Goal: Check status: Check status

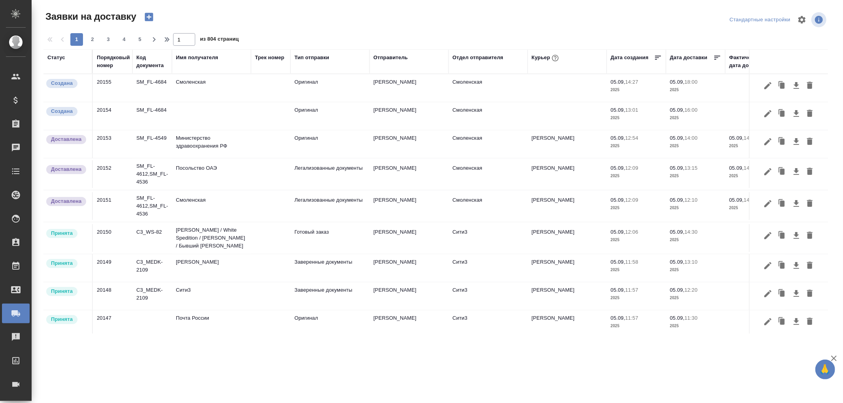
click at [100, 68] on div "Порядковый номер" at bounding box center [113, 62] width 33 height 16
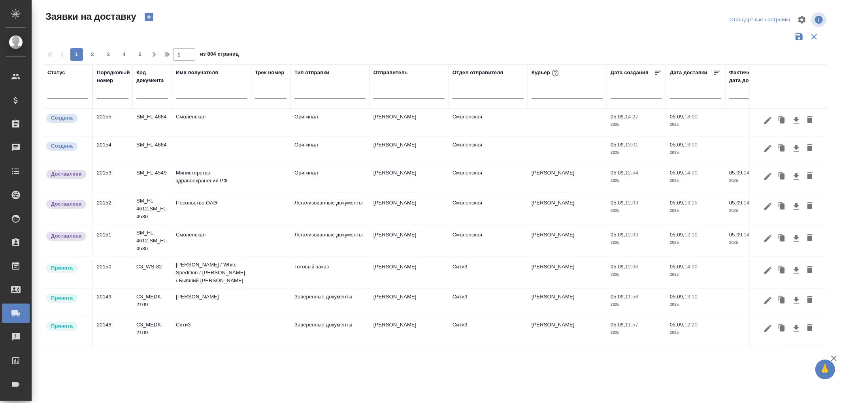
click at [108, 91] on input "text" at bounding box center [113, 92] width 32 height 11
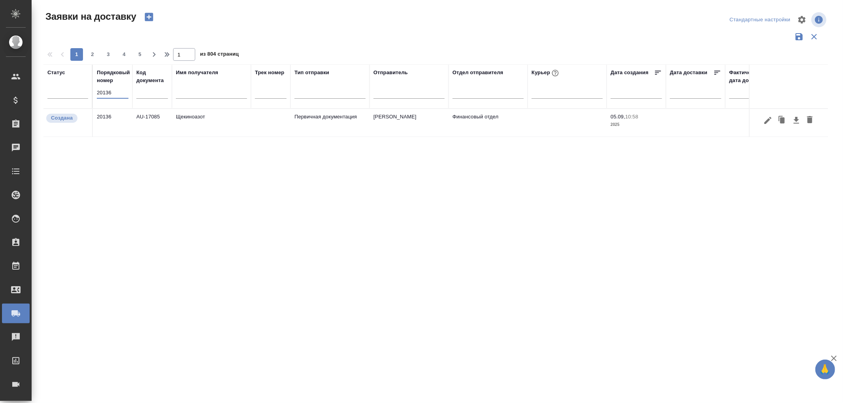
type input "20136"
click at [196, 116] on td "Щекиноазот" at bounding box center [211, 123] width 79 height 28
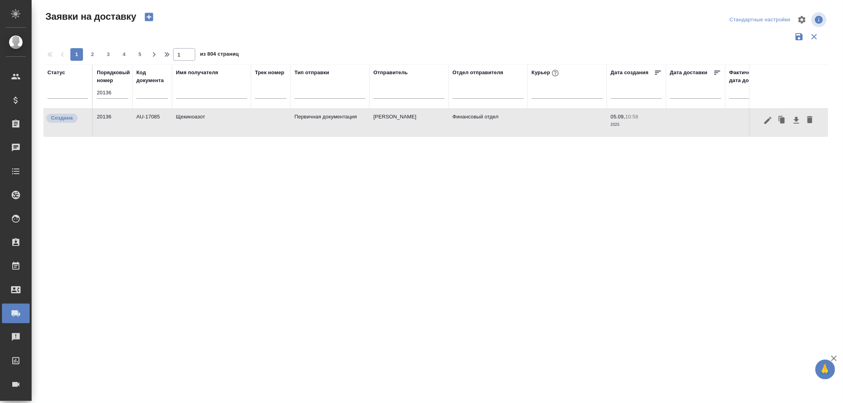
click at [196, 116] on td "Щекиноазот" at bounding box center [211, 123] width 79 height 28
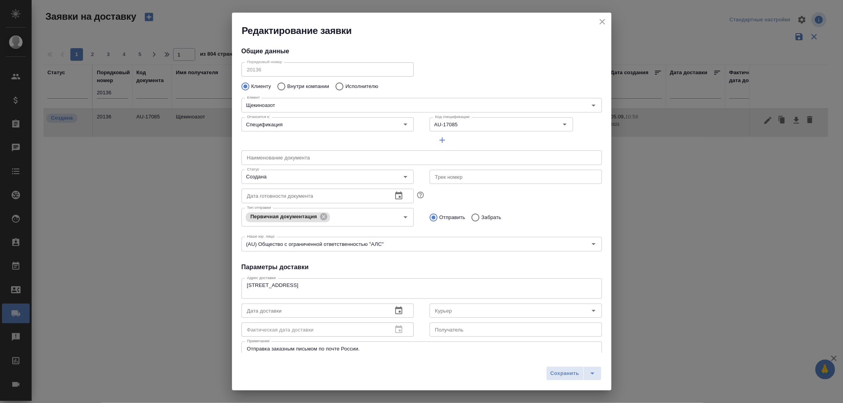
type input "Еремеева Екатерина"
type input "+7 910 948 12 40"
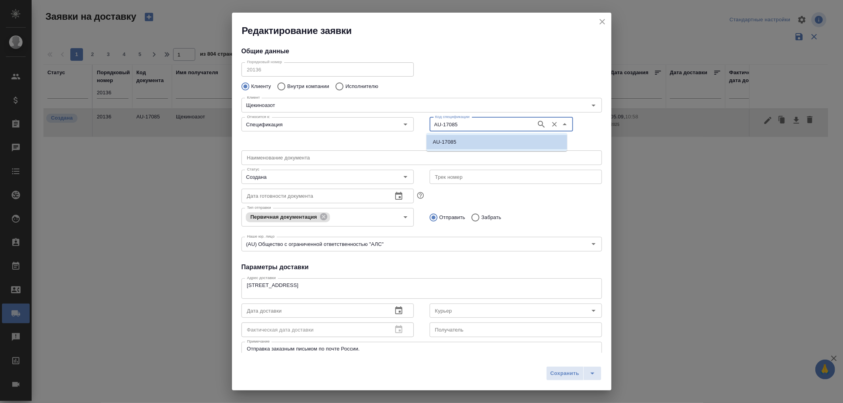
click at [465, 127] on input "AU-17085" at bounding box center [482, 124] width 100 height 9
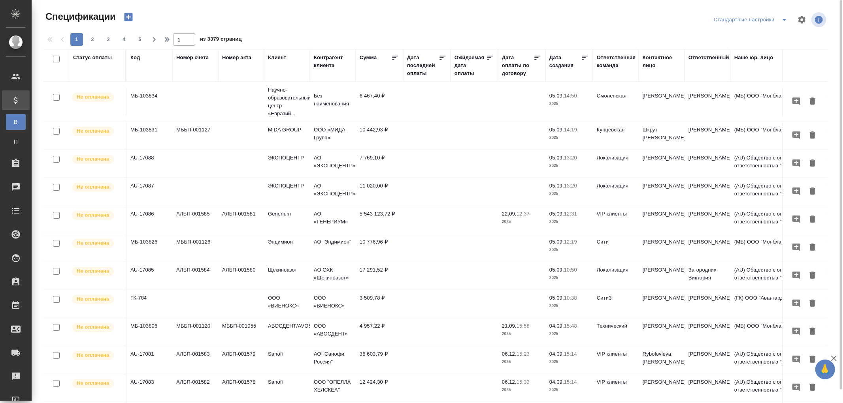
click at [416, 75] on div "Дата последней оплаты" at bounding box center [423, 66] width 32 height 24
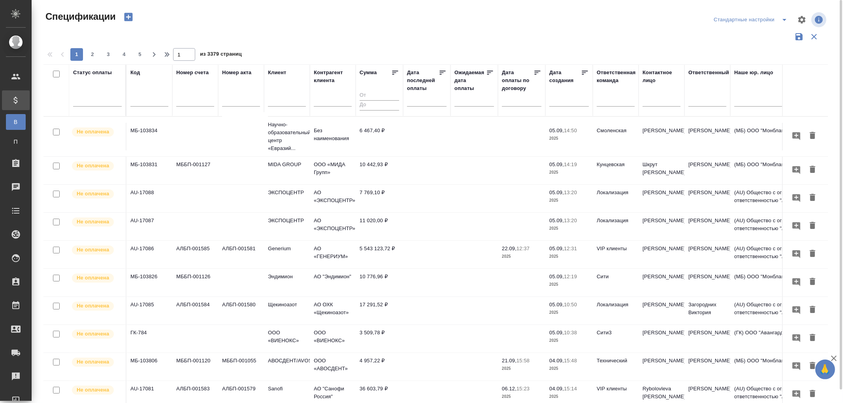
click at [412, 102] on input "text" at bounding box center [429, 99] width 35 height 11
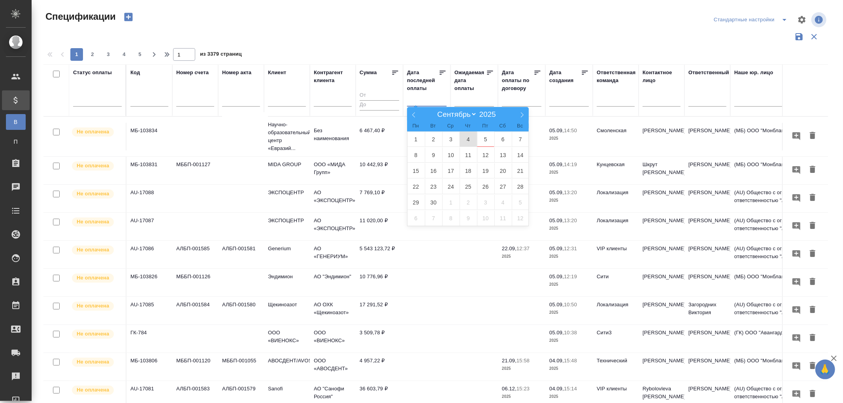
click at [465, 138] on span "4" at bounding box center [468, 139] width 17 height 15
type div "2025-09-03T21:00:00.000Z"
click at [487, 140] on span "5" at bounding box center [485, 139] width 17 height 15
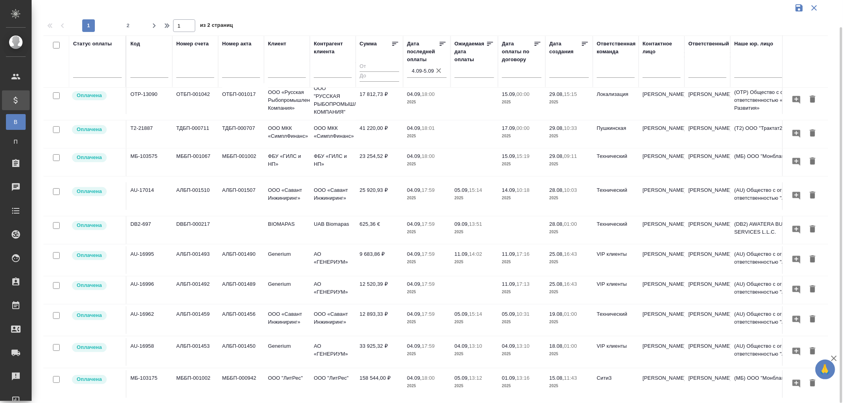
scroll to position [263, 0]
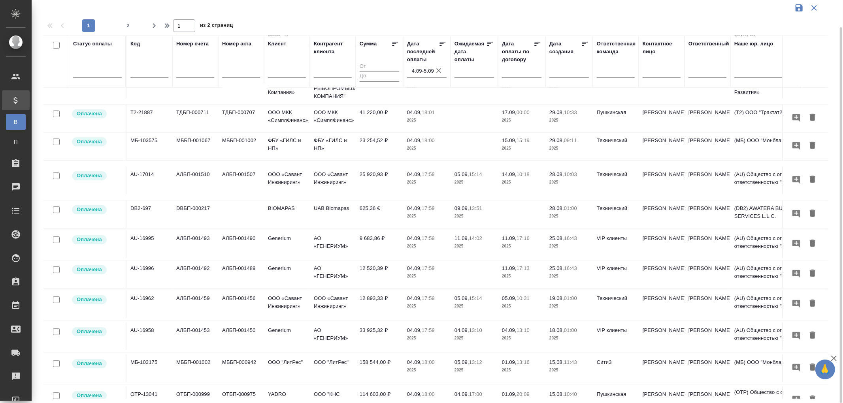
click at [371, 250] on td "9 683,86 ₽" at bounding box center [379, 245] width 47 height 28
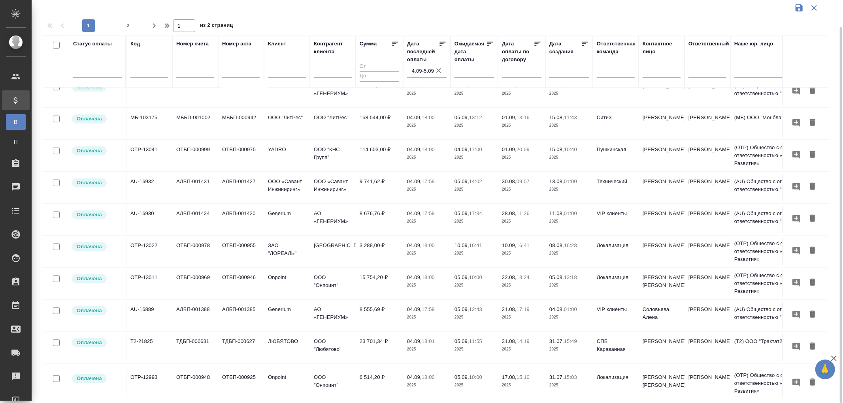
scroll to position [520, 0]
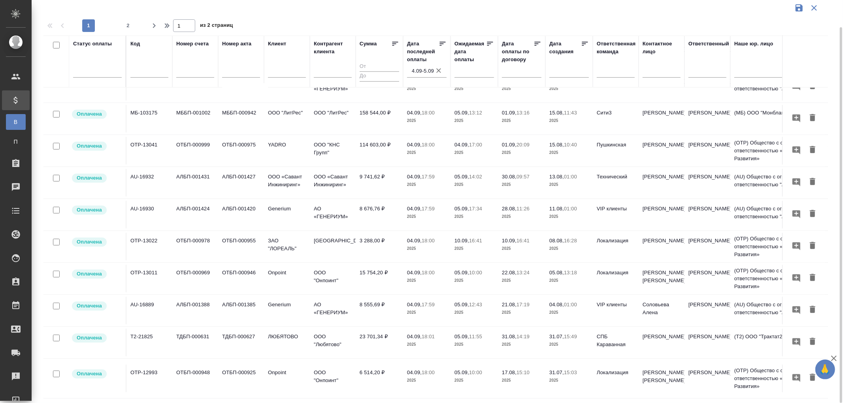
drag, startPoint x: 128, startPoint y: 24, endPoint x: 479, endPoint y: 291, distance: 440.6
click at [128, 24] on span "2" at bounding box center [128, 26] width 13 height 8
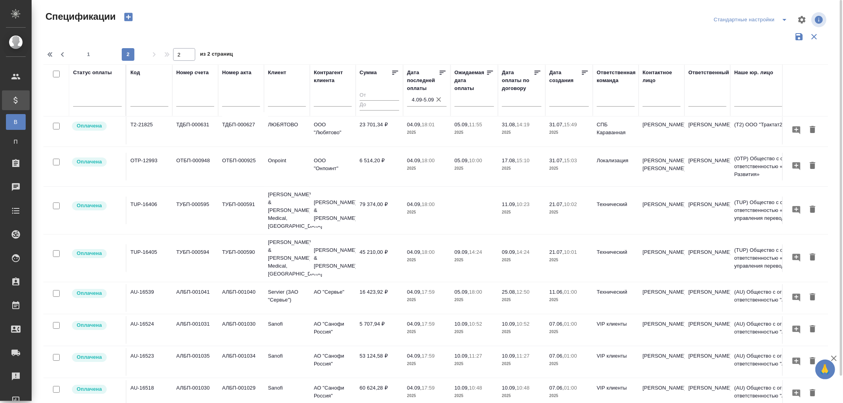
scroll to position [0, 0]
click at [84, 56] on span "1" at bounding box center [88, 55] width 13 height 8
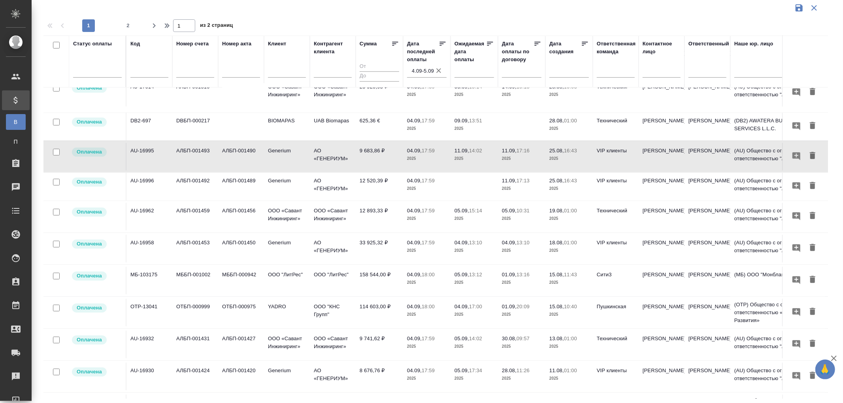
scroll to position [512, 0]
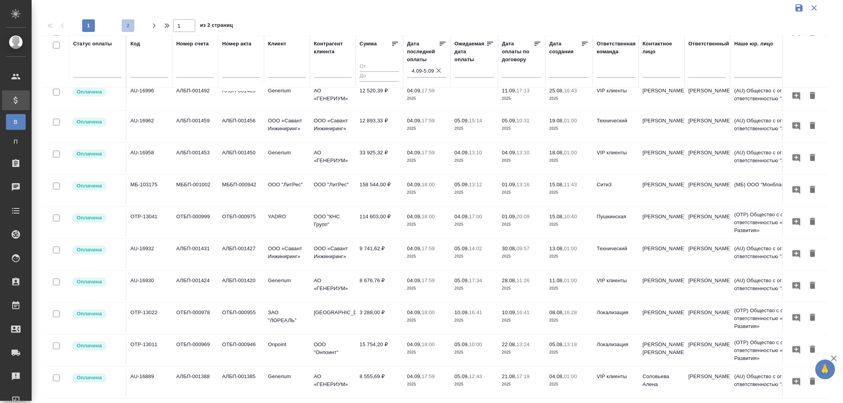
click at [130, 23] on span "2" at bounding box center [128, 26] width 13 height 8
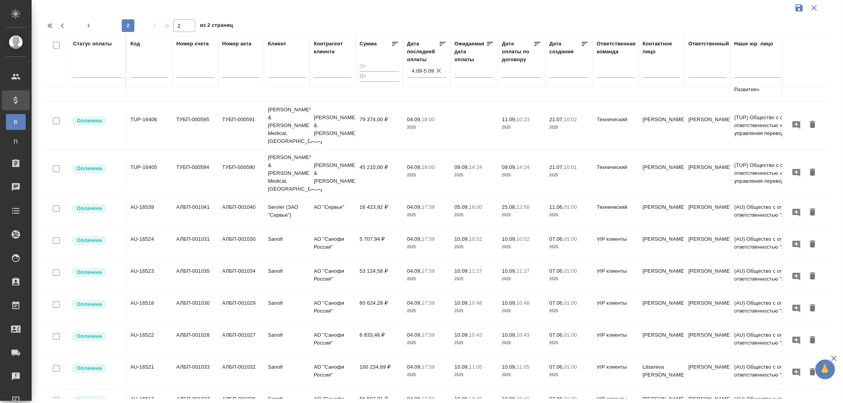
scroll to position [0, 0]
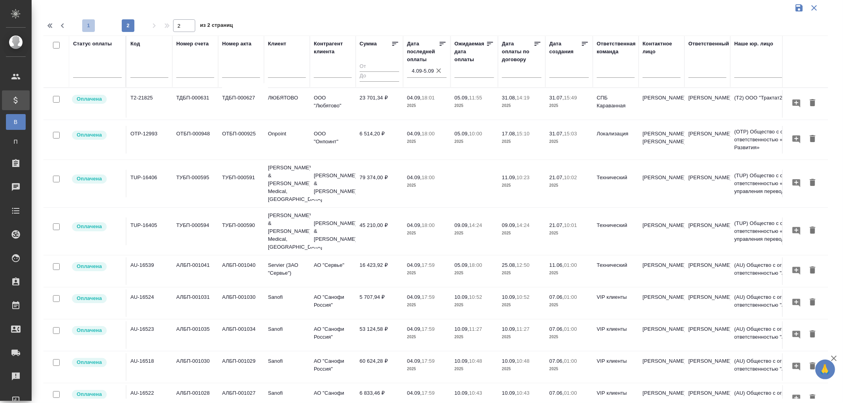
click at [88, 23] on span "1" at bounding box center [88, 26] width 13 height 8
type input "1"
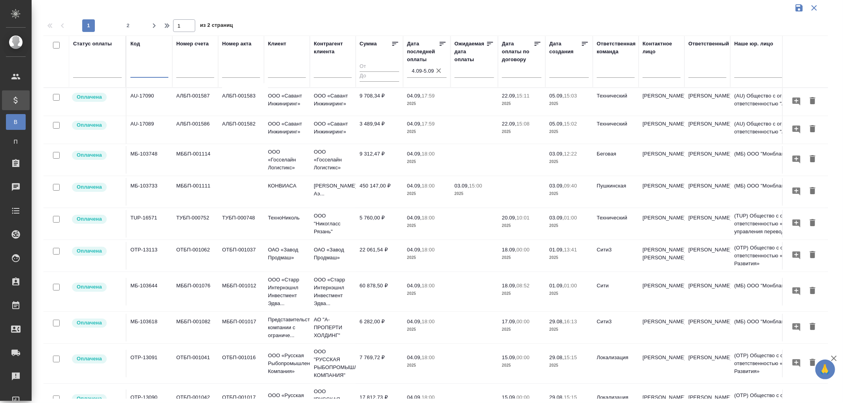
click at [152, 74] on input "text" at bounding box center [149, 73] width 38 height 10
paste input "AU-16967"
type input "AU-16967"
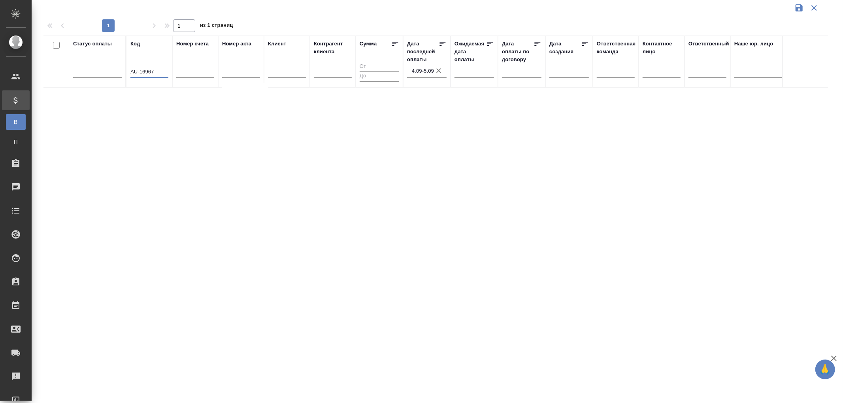
click at [437, 70] on icon "button" at bounding box center [439, 71] width 8 height 8
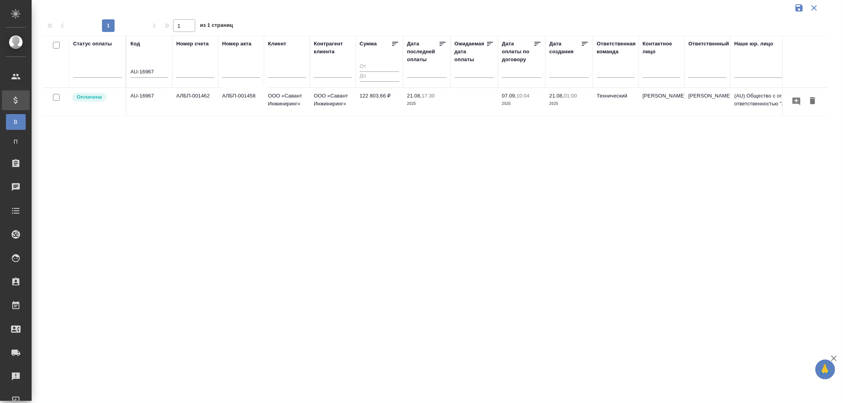
click at [205, 97] on td "АЛБП-001462" at bounding box center [195, 102] width 46 height 28
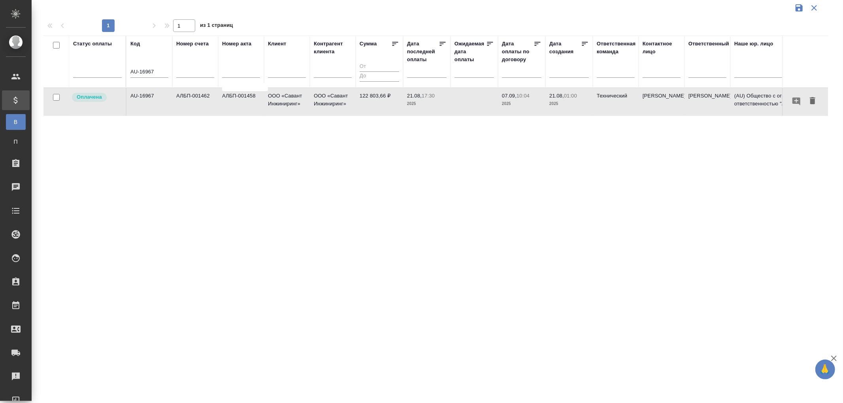
click at [205, 97] on td "АЛБП-001462" at bounding box center [195, 102] width 46 height 28
drag, startPoint x: 161, startPoint y: 71, endPoint x: 105, endPoint y: 68, distance: 56.2
click at [105, 68] on tr "Статус оплаты Код AU-16967 Номер счета Номер акта Клиент Контрагент клиента Сум…" at bounding box center [556, 62] width 1026 height 52
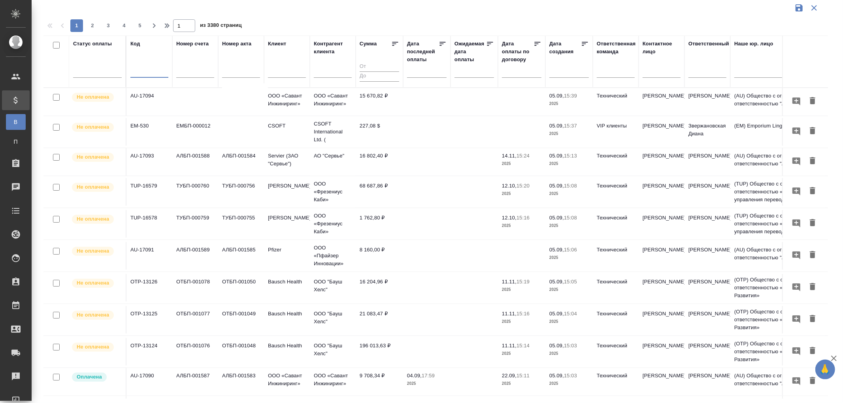
click at [417, 73] on input "text" at bounding box center [429, 71] width 35 height 11
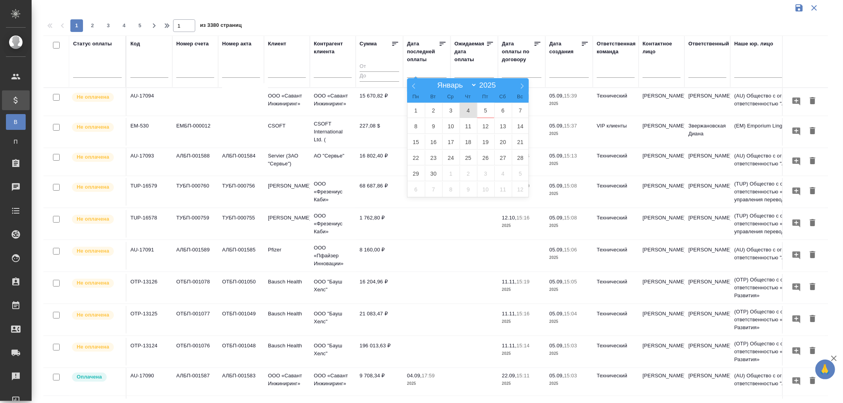
click at [465, 108] on span "4" at bounding box center [468, 110] width 17 height 15
type div "2025-09-03T21:00:00.000Z"
click at [485, 108] on span "5" at bounding box center [485, 110] width 17 height 15
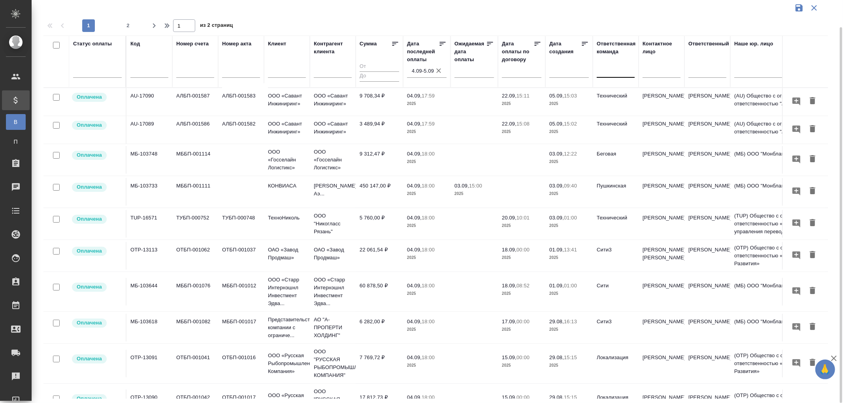
click at [602, 70] on div at bounding box center [616, 69] width 38 height 11
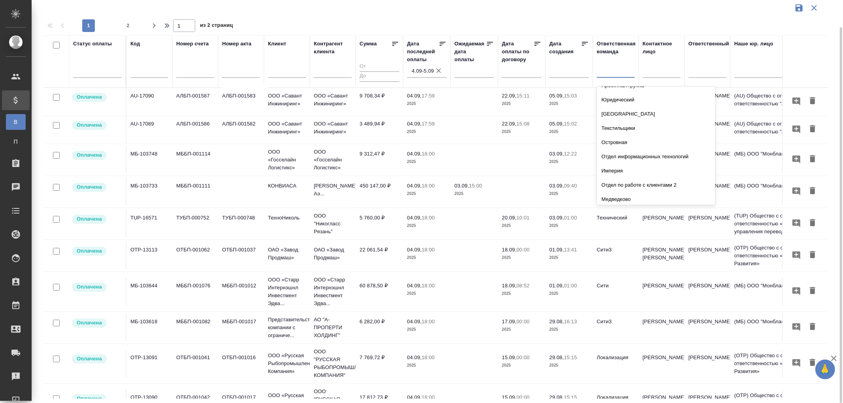
scroll to position [88, 0]
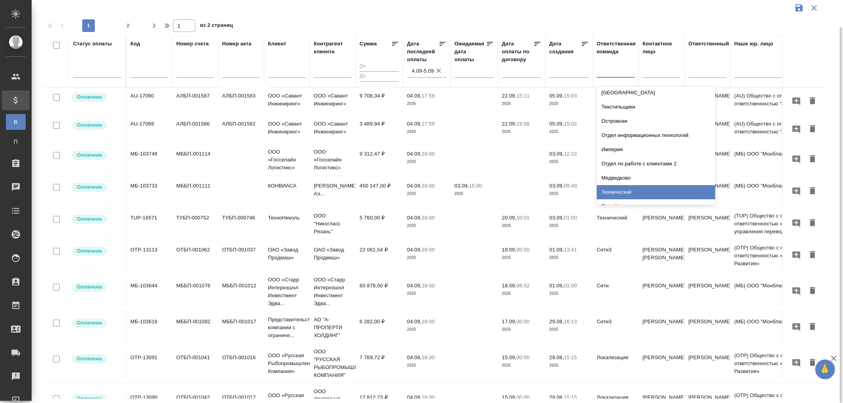
click at [615, 192] on div "Технический" at bounding box center [656, 192] width 119 height 14
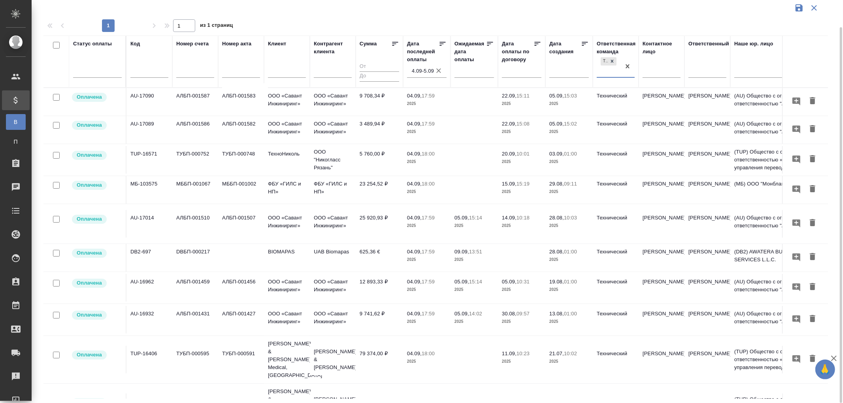
click at [365, 125] on td "3 489,94 ₽" at bounding box center [379, 130] width 47 height 28
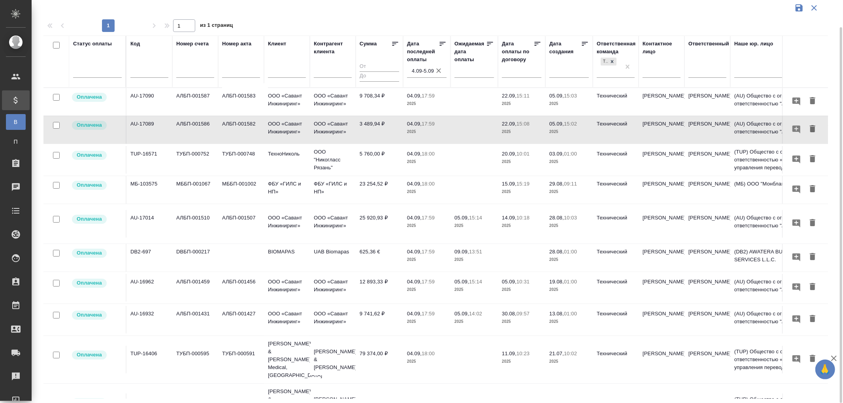
click at [372, 100] on td "9 708,34 ₽" at bounding box center [379, 102] width 47 height 28
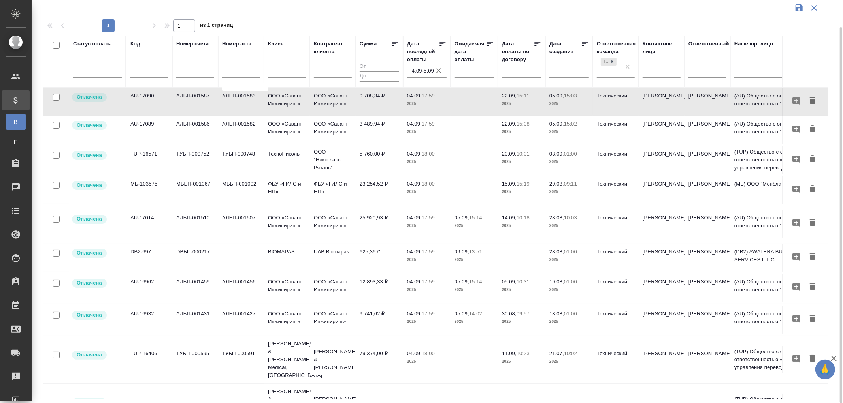
click at [380, 126] on td "3 489,94 ₽" at bounding box center [379, 130] width 47 height 28
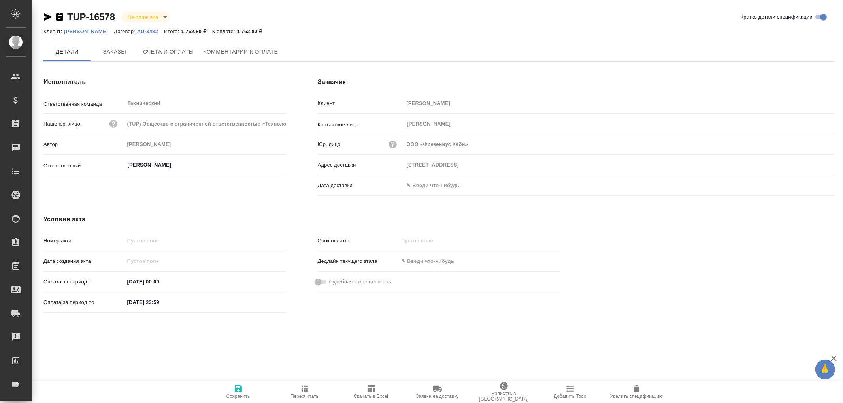
type input "[STREET_ADDRESS]"
click at [166, 54] on span "Счета и оплаты" at bounding box center [168, 52] width 51 height 10
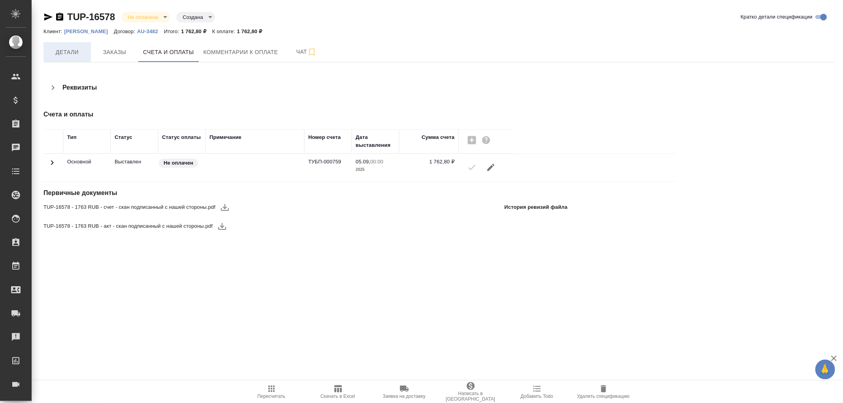
click at [66, 53] on span "Детали" at bounding box center [67, 52] width 38 height 10
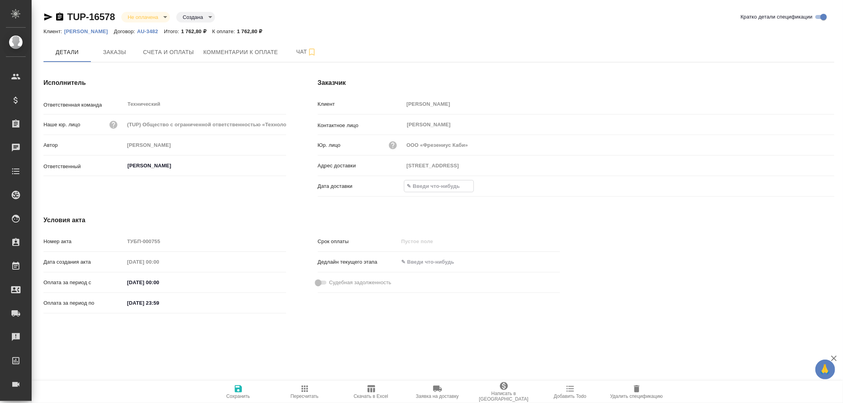
click at [432, 187] on input "text" at bounding box center [438, 186] width 69 height 11
click at [813, 186] on icon "button" at bounding box center [810, 185] width 9 height 9
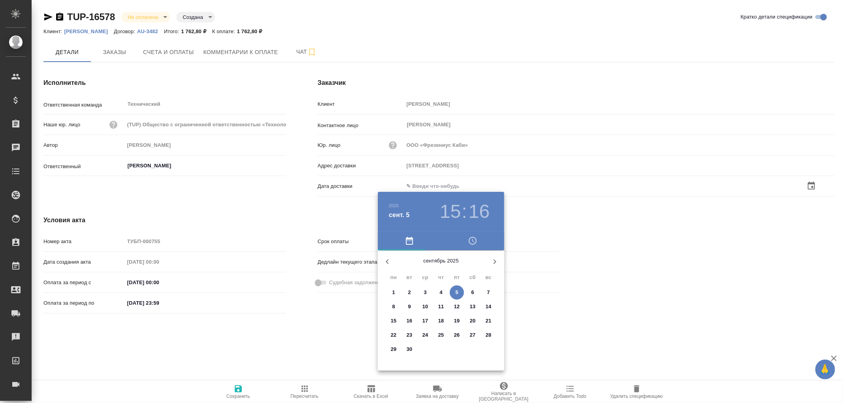
click at [458, 293] on span "5" at bounding box center [457, 293] width 14 height 8
type input "125167 Москва, Ленинградский пр., 37, к.9подъезд 2, этаж 3"
type input "05.09.2025 15:16"
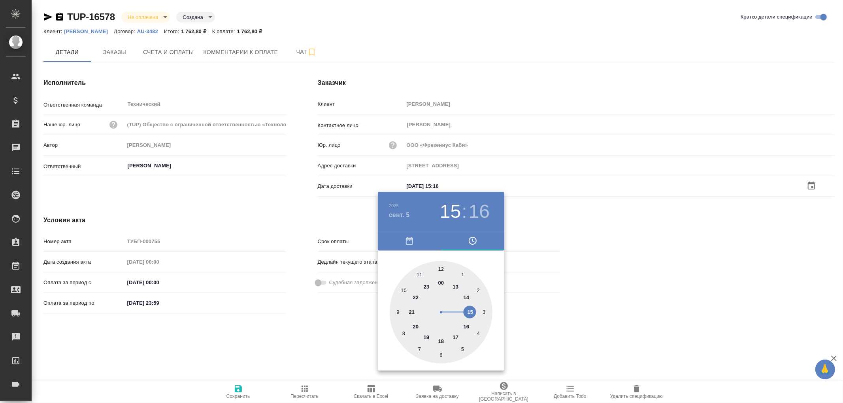
click at [239, 392] on div at bounding box center [421, 201] width 843 height 403
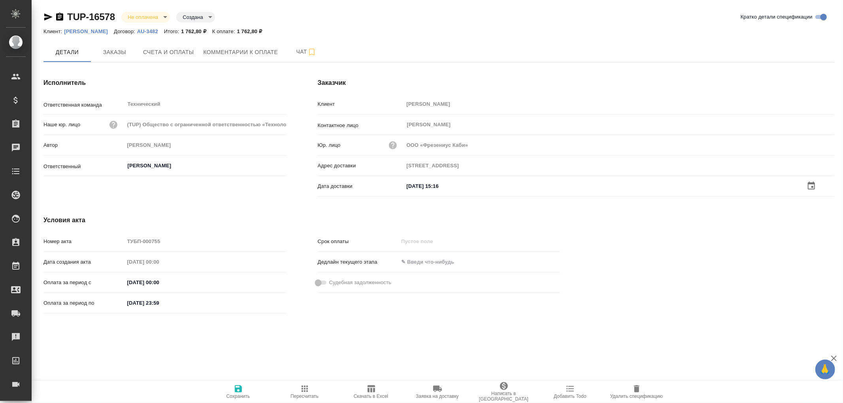
click at [239, 390] on icon "button" at bounding box center [238, 389] width 7 height 7
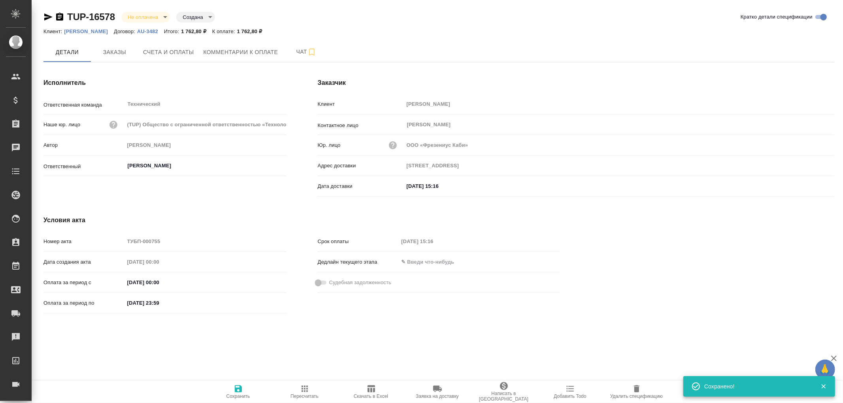
drag, startPoint x: 239, startPoint y: 390, endPoint x: 243, endPoint y: 345, distance: 44.8
click at [239, 390] on icon "button" at bounding box center [238, 389] width 7 height 7
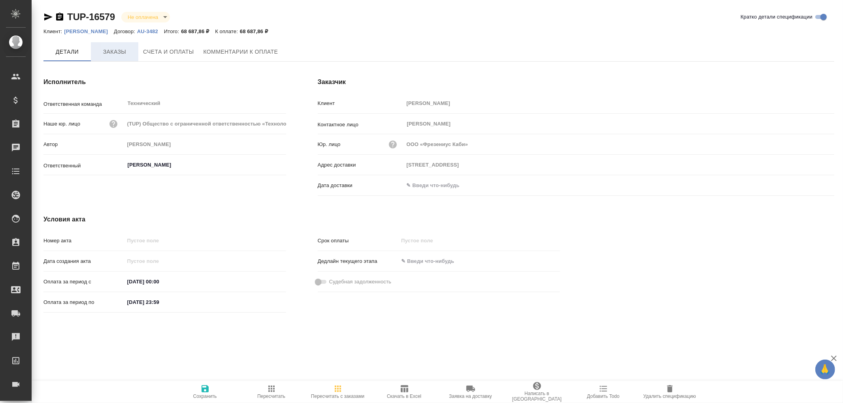
type input "[STREET_ADDRESS]"
click at [111, 50] on span "Заказы" at bounding box center [115, 52] width 38 height 10
type input "[STREET_ADDRESS]"
click at [114, 53] on span "Заказы" at bounding box center [115, 52] width 38 height 10
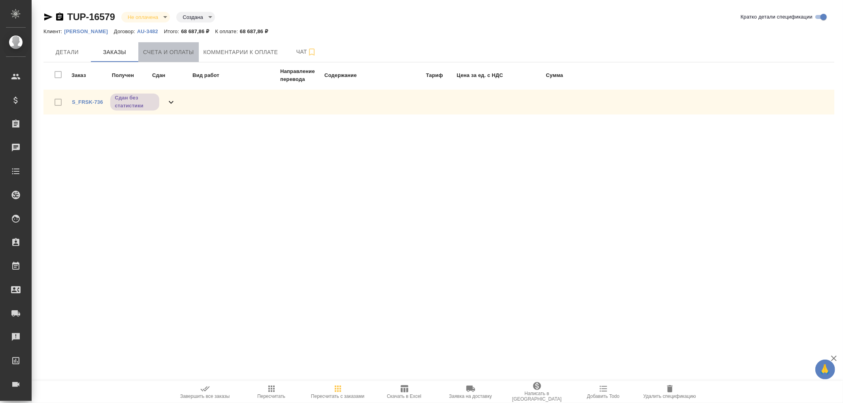
click at [168, 53] on span "Счета и оплаты" at bounding box center [168, 52] width 51 height 10
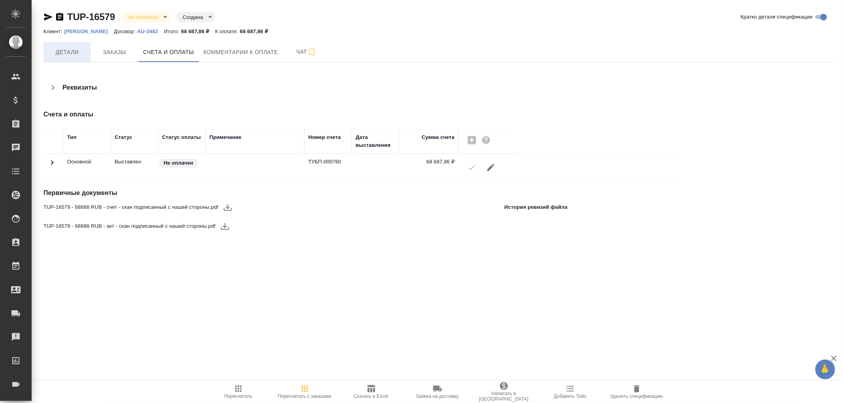
click at [72, 53] on span "Детали" at bounding box center [67, 52] width 38 height 10
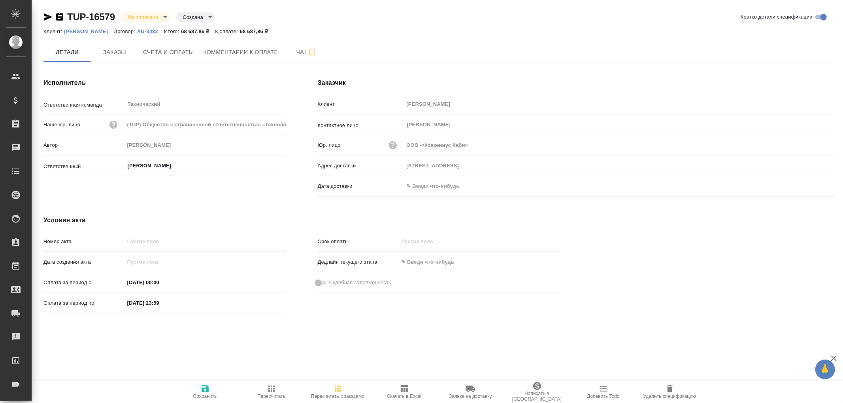
click at [443, 186] on input "text" at bounding box center [438, 186] width 69 height 11
click at [813, 184] on icon "button" at bounding box center [810, 185] width 9 height 9
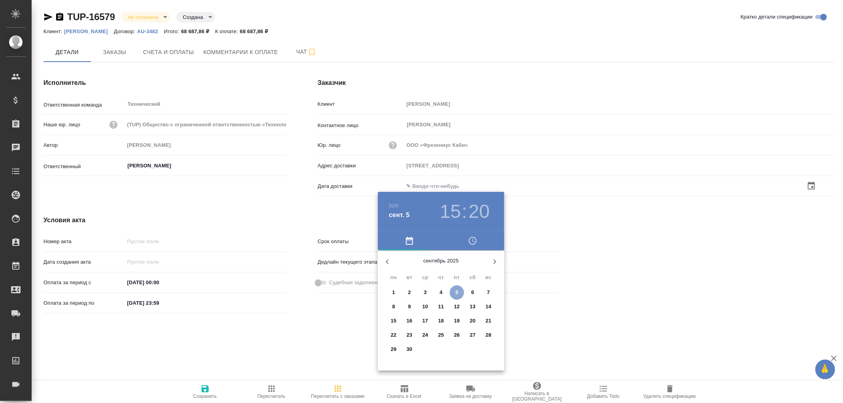
click at [459, 289] on span "5" at bounding box center [457, 293] width 14 height 8
type input "125167 Москва, Ленинградский пр., 37, к.9подъезд 2, этаж 3"
type input "05.09.2025 15:20"
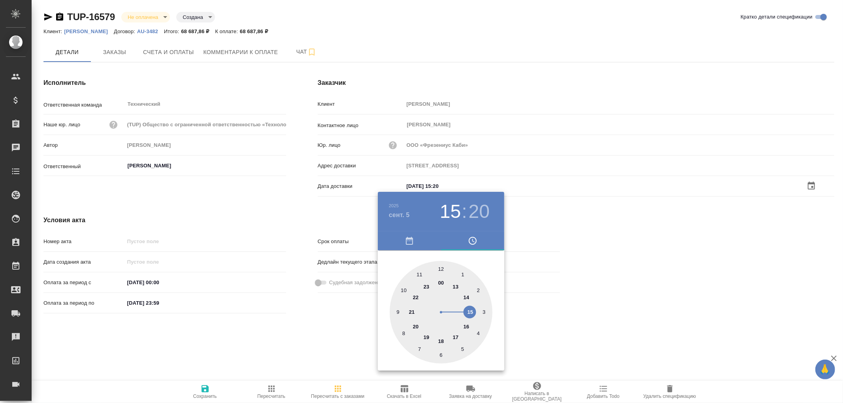
click at [207, 389] on div at bounding box center [421, 201] width 843 height 403
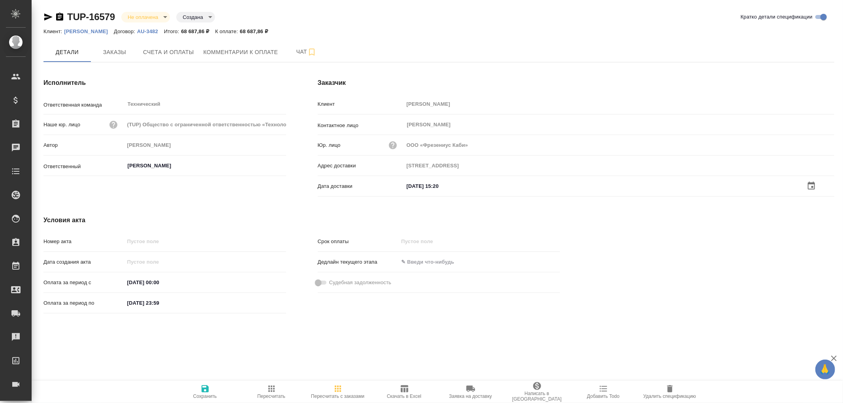
click at [202, 389] on icon "button" at bounding box center [205, 389] width 7 height 7
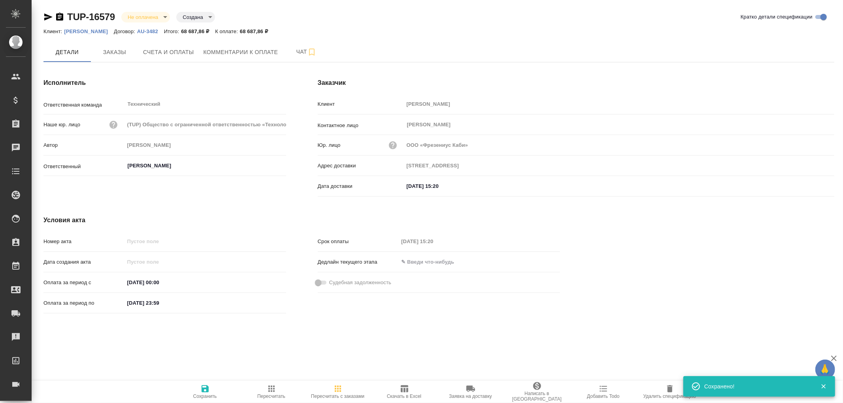
click at [204, 389] on icon "button" at bounding box center [205, 389] width 7 height 7
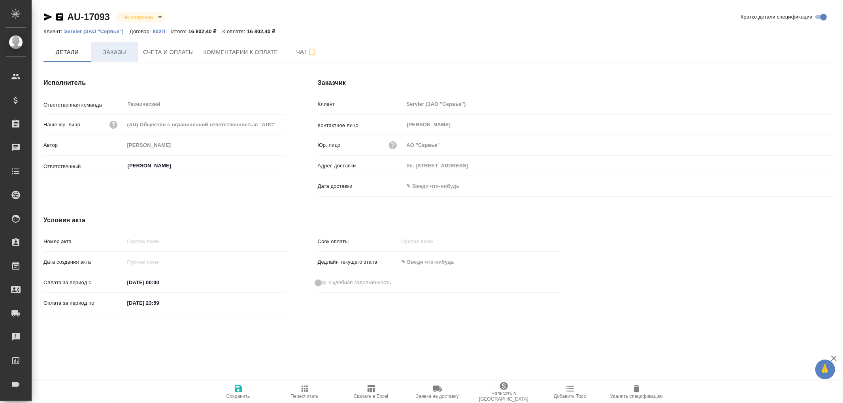
click at [113, 53] on span "Заказы" at bounding box center [115, 52] width 38 height 10
click at [115, 47] on span "Заказы" at bounding box center [115, 52] width 38 height 10
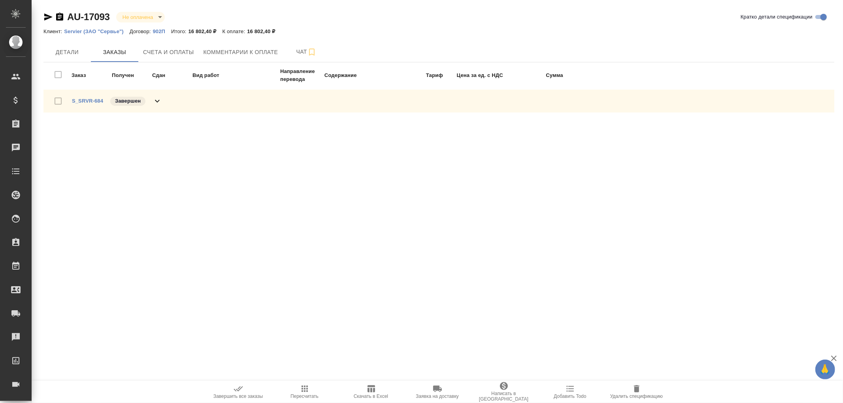
click at [157, 101] on icon at bounding box center [157, 101] width 5 height 3
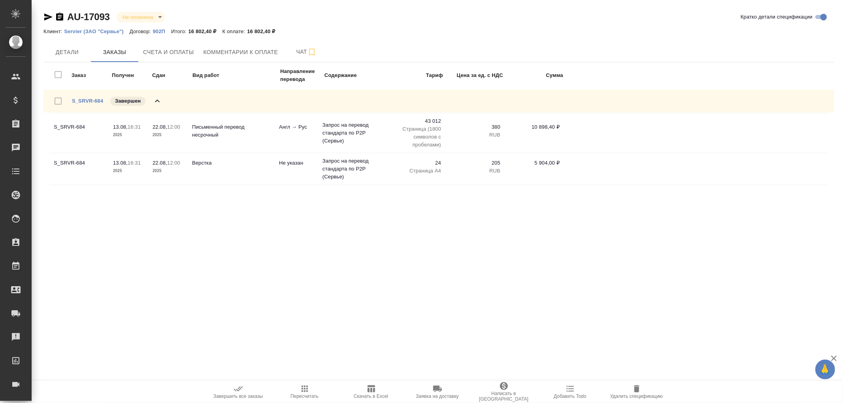
click at [157, 101] on icon at bounding box center [157, 100] width 9 height 9
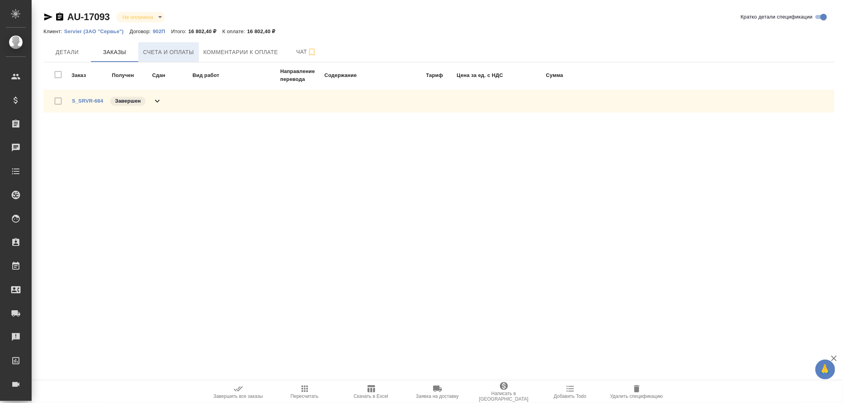
click at [171, 49] on span "Счета и оплаты" at bounding box center [168, 52] width 51 height 10
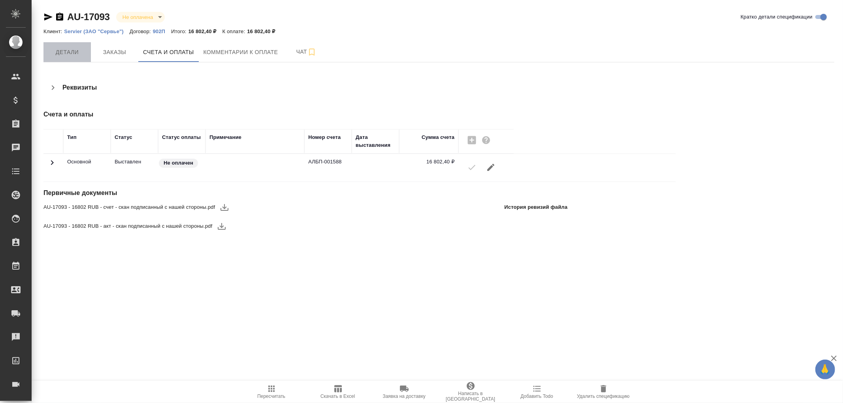
click at [68, 52] on span "Детали" at bounding box center [67, 52] width 38 height 10
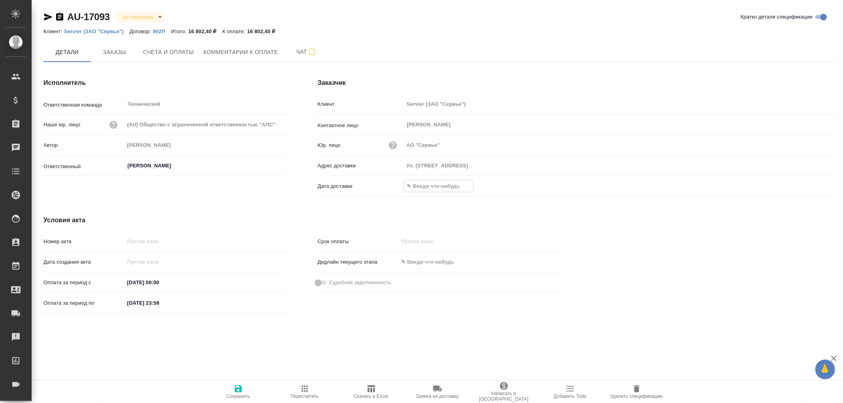
click at [428, 190] on input "text" at bounding box center [438, 186] width 69 height 11
click at [816, 187] on div at bounding box center [820, 185] width 28 height 9
click at [809, 188] on icon "button" at bounding box center [810, 185] width 9 height 9
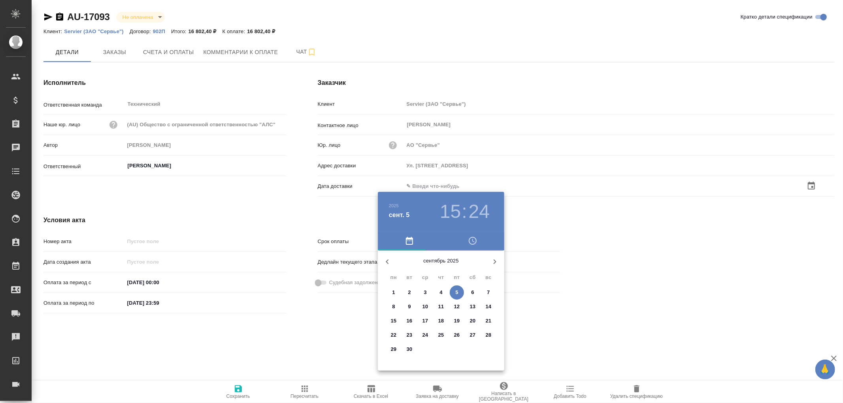
click at [456, 292] on p "5" at bounding box center [456, 293] width 3 height 8
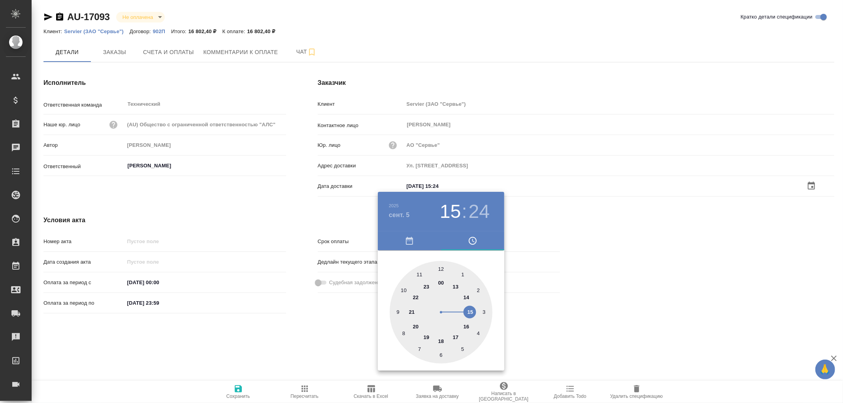
type input "05.09.2025 15:24"
click at [239, 392] on div at bounding box center [421, 201] width 843 height 403
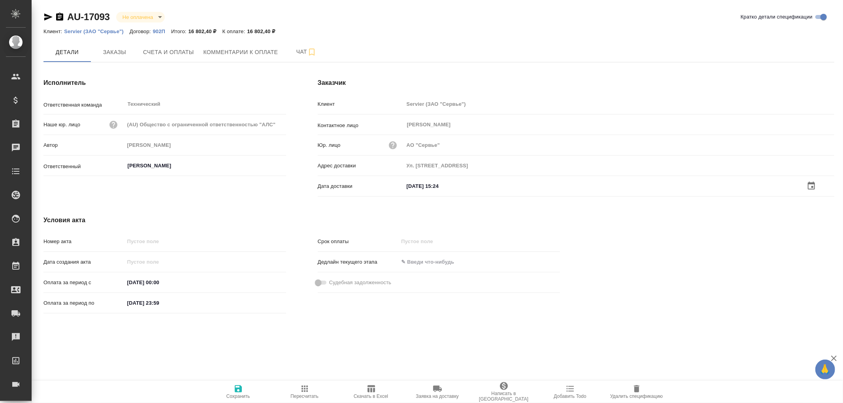
click at [239, 392] on icon "button" at bounding box center [238, 389] width 7 height 7
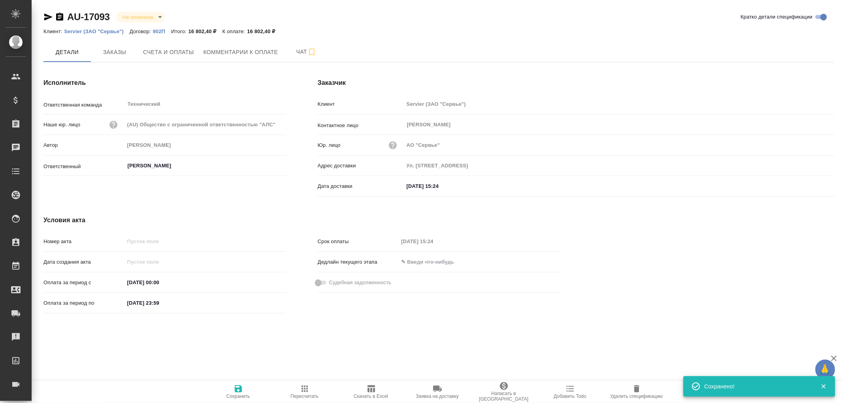
click at [239, 392] on icon "button" at bounding box center [238, 389] width 7 height 7
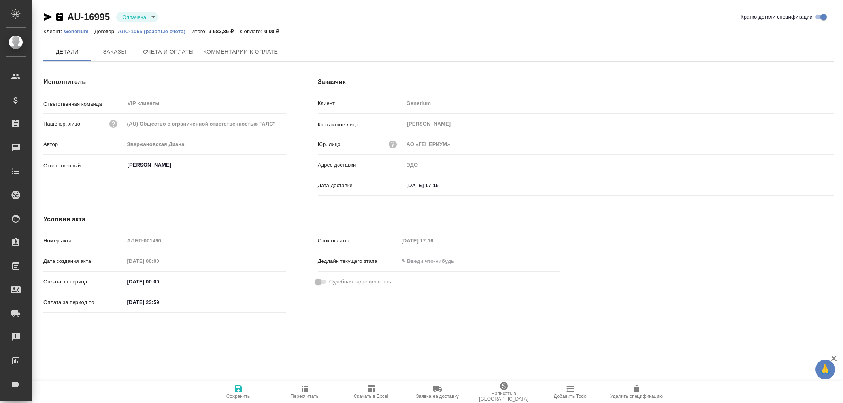
click at [168, 51] on span "Счета и оплаты" at bounding box center [168, 52] width 51 height 10
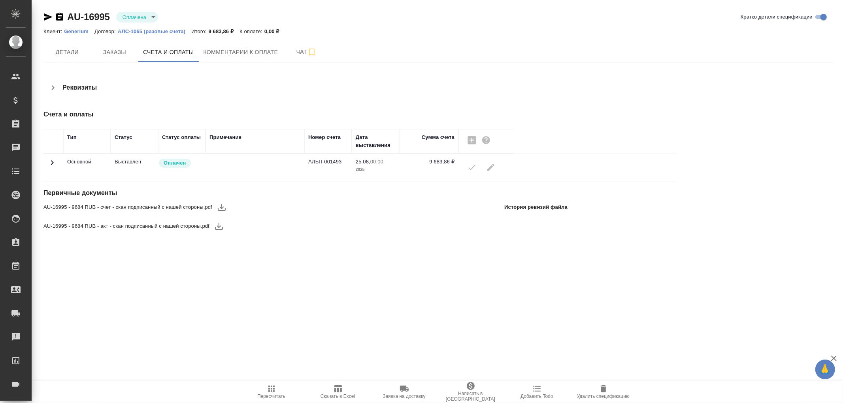
click at [52, 164] on icon at bounding box center [52, 162] width 3 height 5
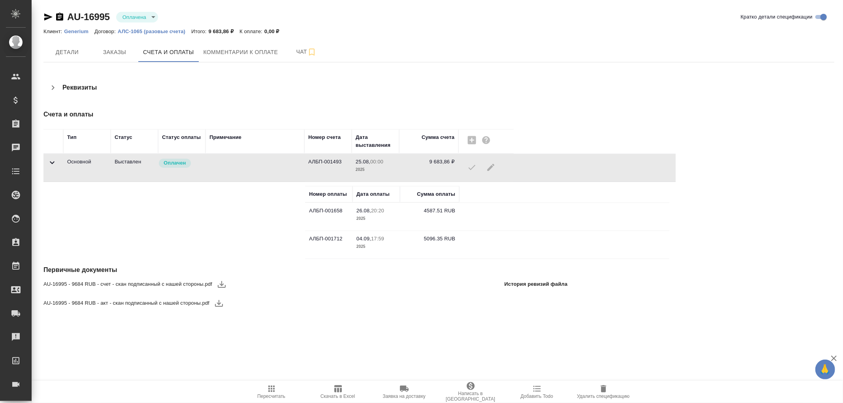
click at [52, 164] on icon at bounding box center [52, 163] width 5 height 3
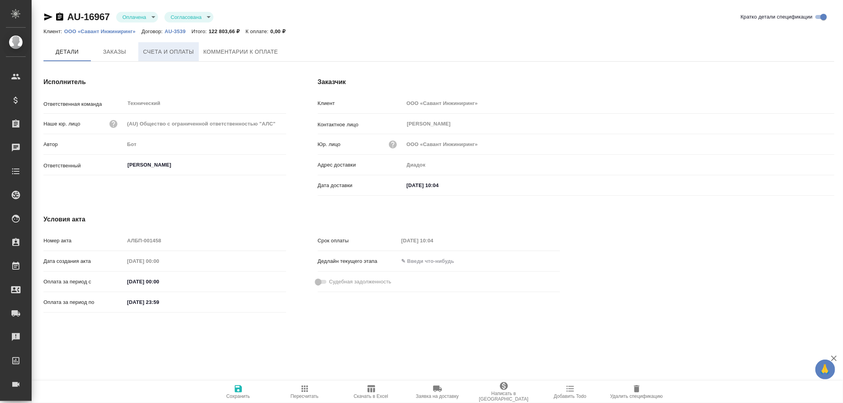
click at [171, 52] on span "Счета и оплаты" at bounding box center [168, 52] width 51 height 10
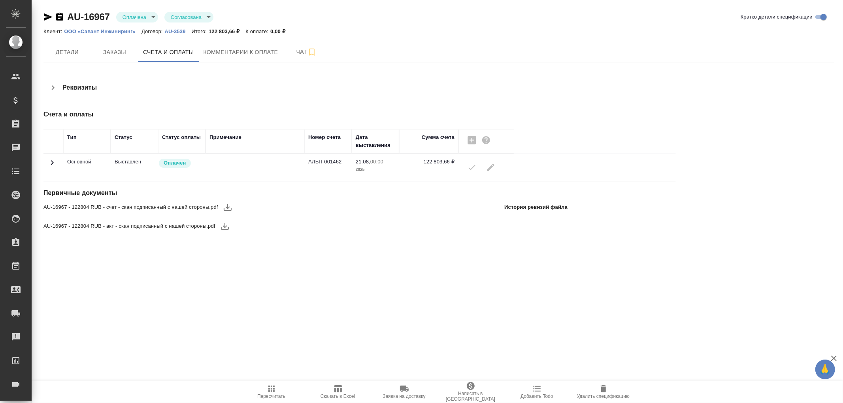
click at [52, 161] on icon at bounding box center [51, 162] width 9 height 9
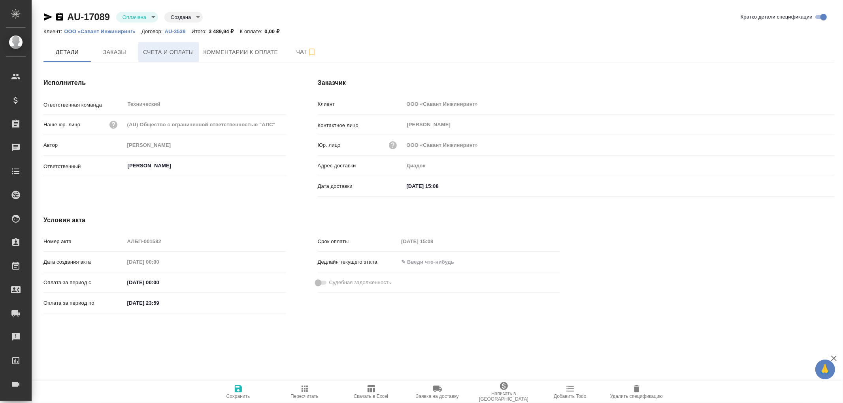
click at [176, 54] on span "Счета и оплаты" at bounding box center [168, 52] width 51 height 10
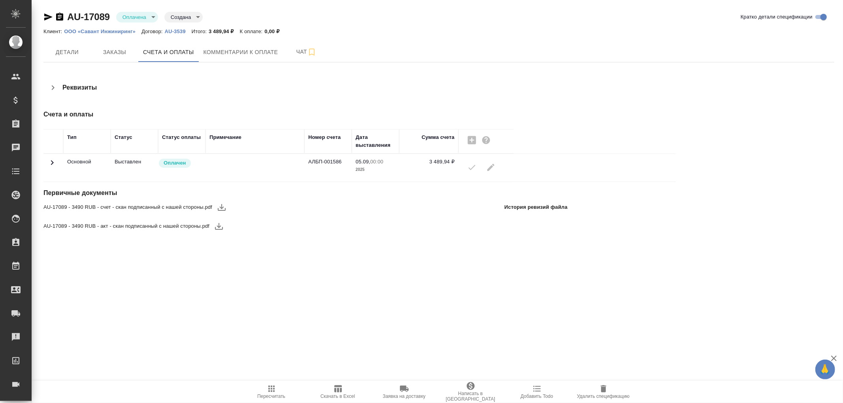
click at [50, 163] on icon at bounding box center [51, 162] width 9 height 9
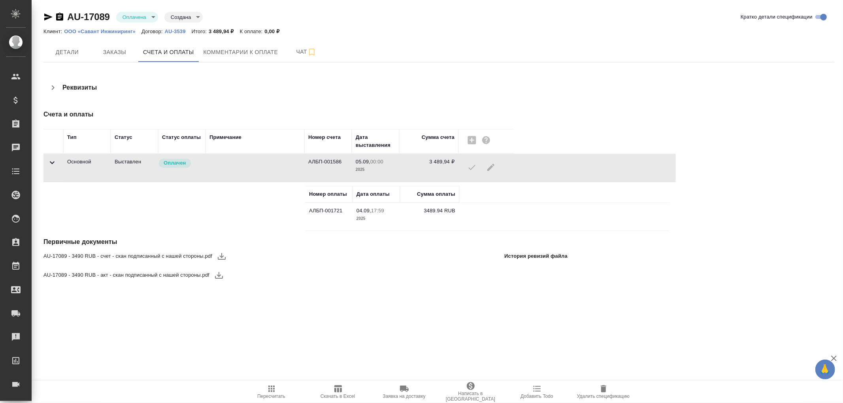
click at [50, 163] on icon at bounding box center [51, 162] width 9 height 9
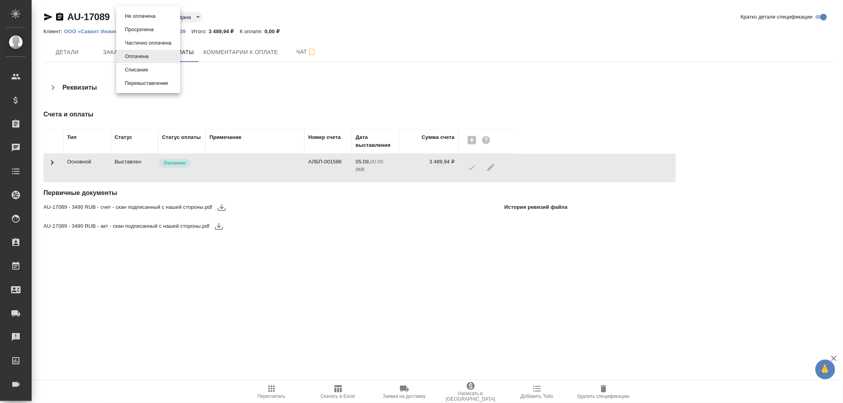
click at [153, 17] on body "🙏 .cls-1 fill:#fff; AWATERA Романенко Руфина r.romanenko Клиенты Спецификации З…" at bounding box center [421, 201] width 843 height 403
click at [147, 16] on button "Не оплачена" at bounding box center [139, 16] width 35 height 9
type input "notPayed"
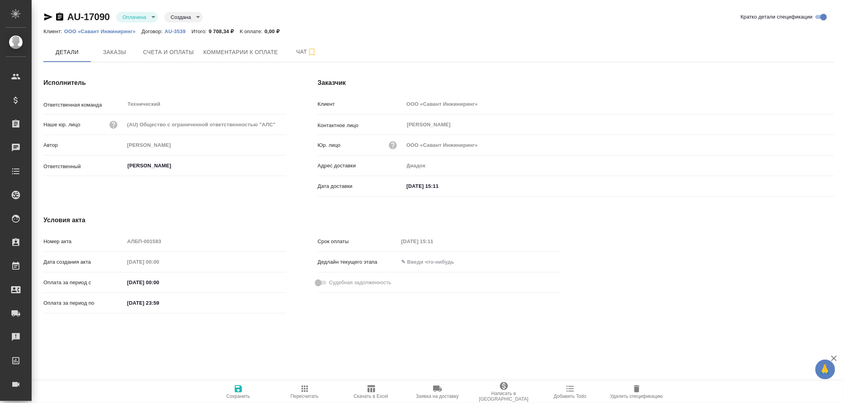
click at [149, 16] on body "🙏 .cls-1 fill:#fff; AWATERA [PERSON_NAME]romanenko Клиенты Спецификации Заказы …" at bounding box center [421, 201] width 843 height 403
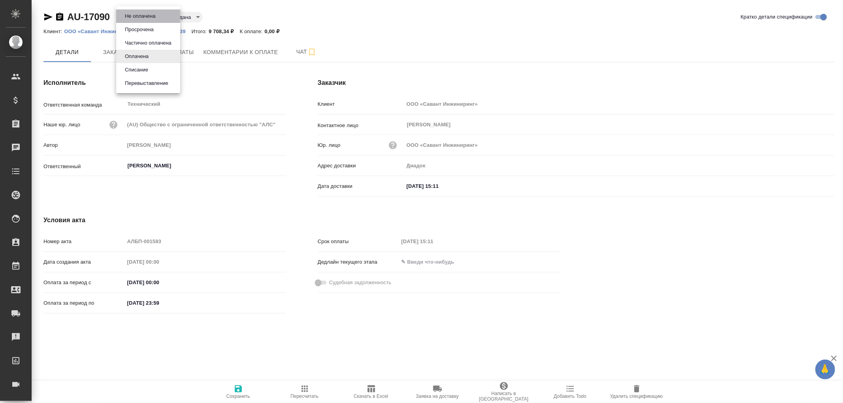
click at [152, 18] on button "Не оплачена" at bounding box center [139, 16] width 35 height 9
type input "notPayed"
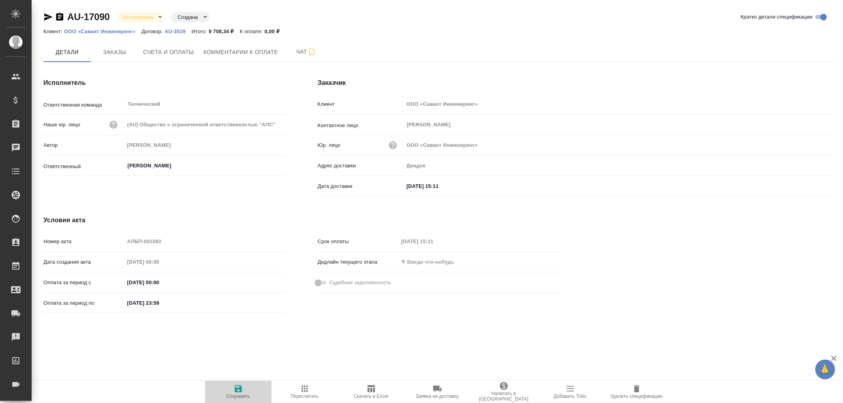
click at [237, 388] on icon "button" at bounding box center [238, 388] width 9 height 9
drag, startPoint x: 238, startPoint y: 388, endPoint x: 238, endPoint y: 368, distance: 19.8
click at [238, 388] on icon "button" at bounding box center [238, 388] width 9 height 9
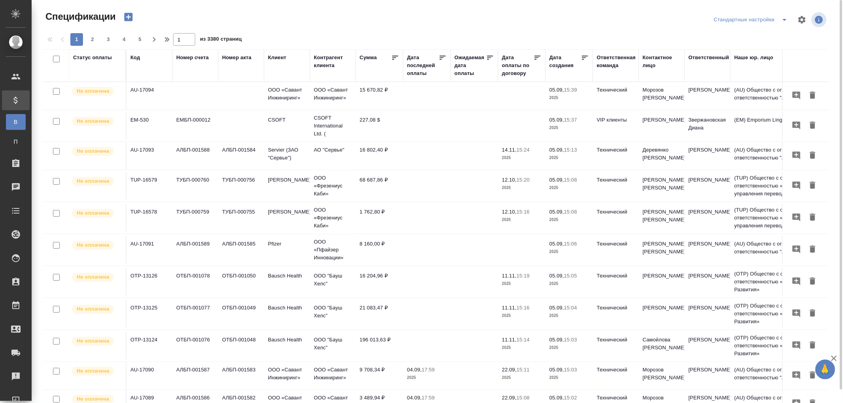
click at [421, 73] on div "Дата последней оплаты" at bounding box center [423, 66] width 32 height 24
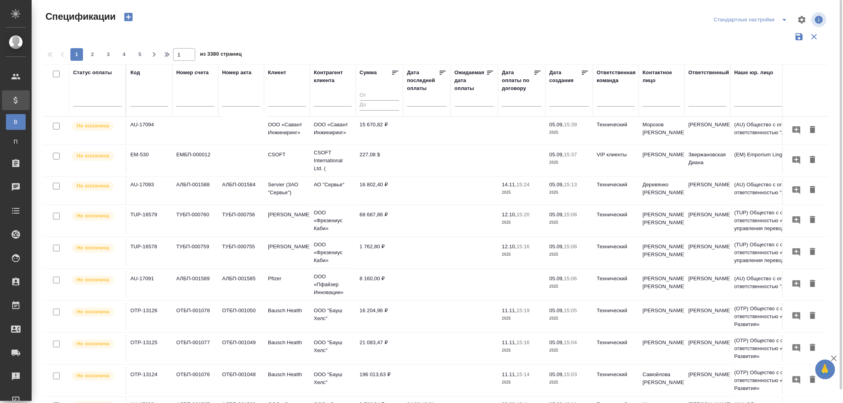
click at [417, 108] on div at bounding box center [427, 102] width 40 height 20
click at [413, 102] on input "text" at bounding box center [429, 99] width 35 height 11
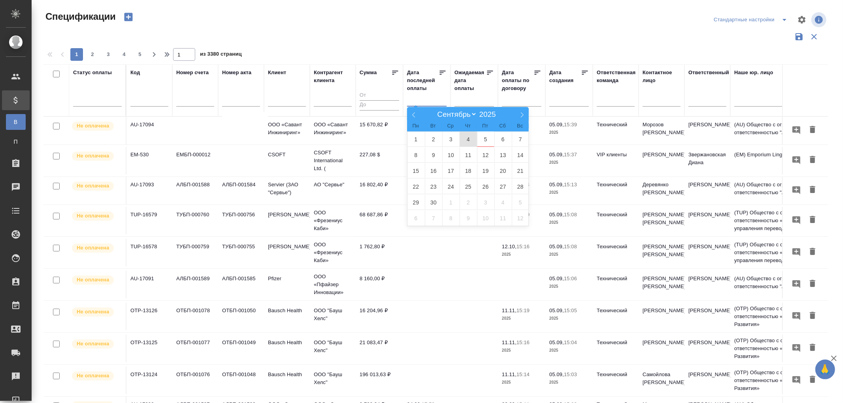
click at [467, 141] on span "4" at bounding box center [468, 139] width 17 height 15
type div "[DATE]T21:00:00.000Z"
click at [486, 138] on span "5" at bounding box center [485, 139] width 17 height 15
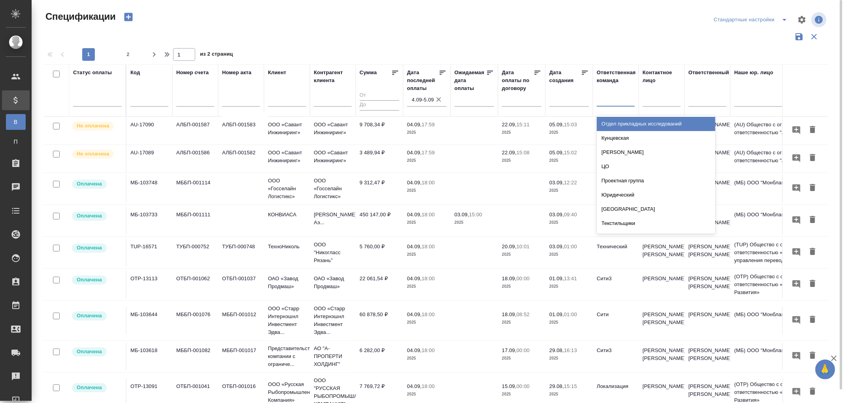
click at [608, 101] on div at bounding box center [616, 98] width 38 height 11
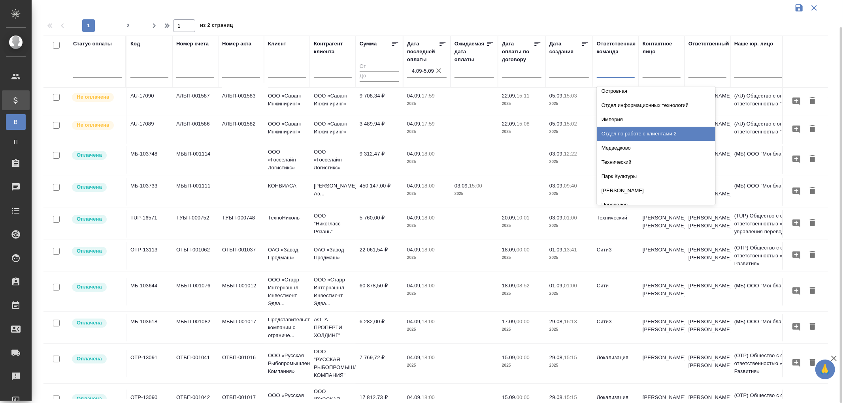
scroll to position [132, 0]
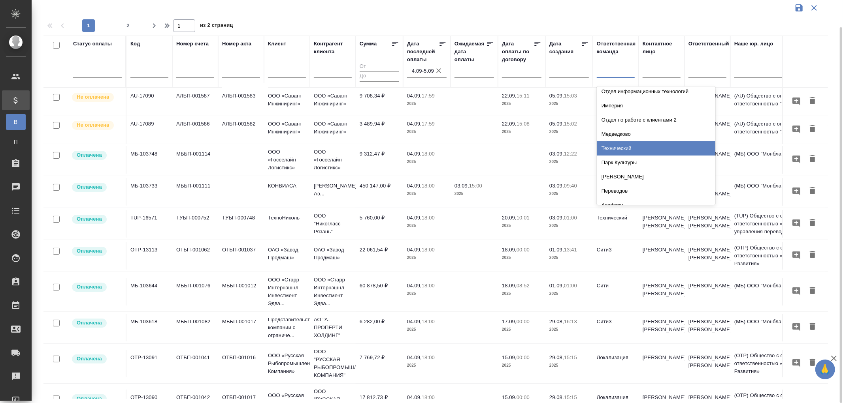
click at [622, 148] on div "Технический" at bounding box center [656, 148] width 119 height 14
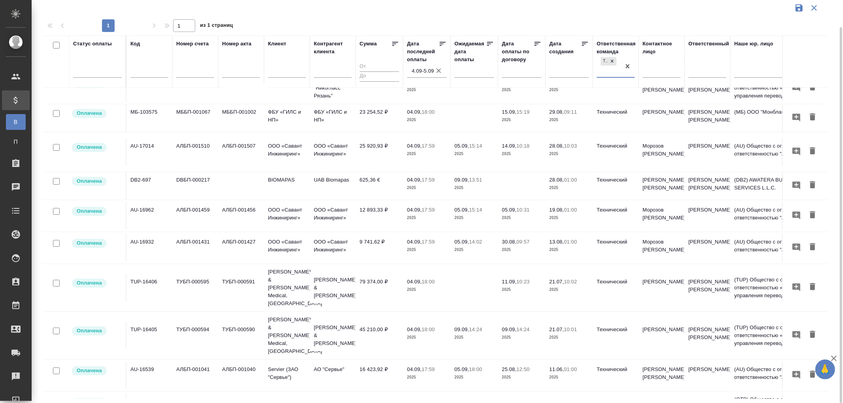
scroll to position [54, 0]
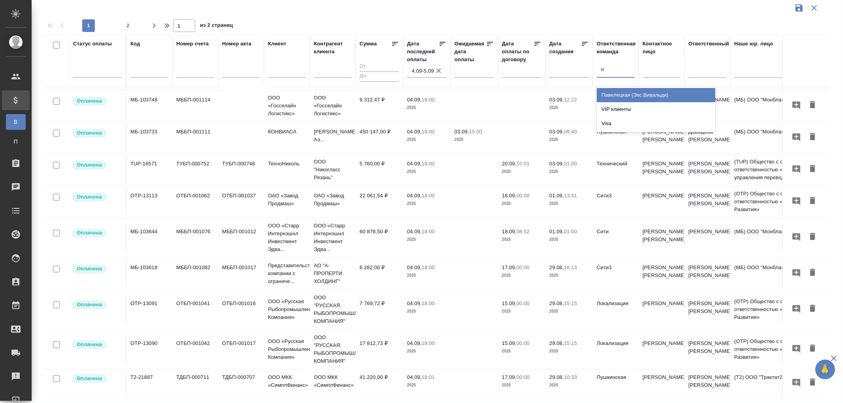
type input "vip"
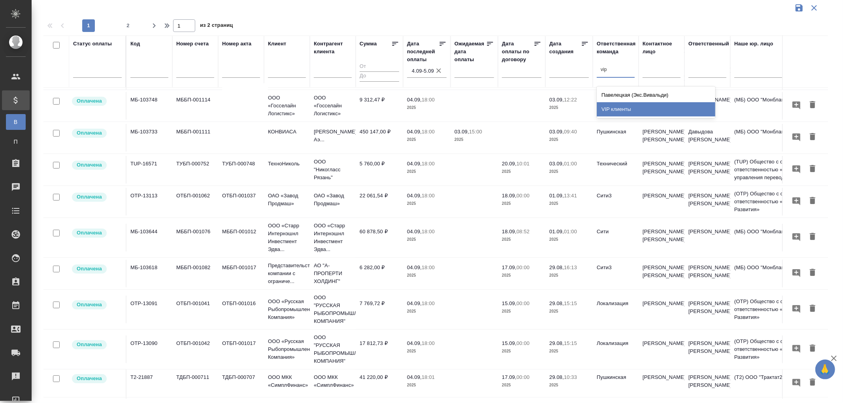
click at [620, 112] on div "VIP клиенты" at bounding box center [656, 109] width 119 height 14
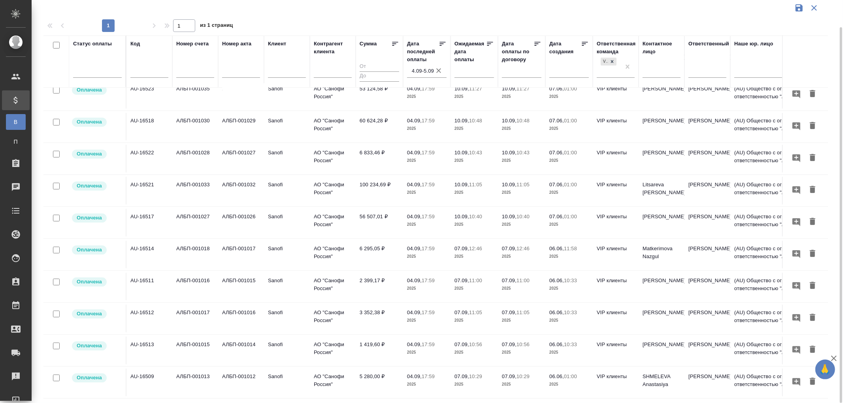
scroll to position [0, 0]
